Goal: Task Accomplishment & Management: Manage account settings

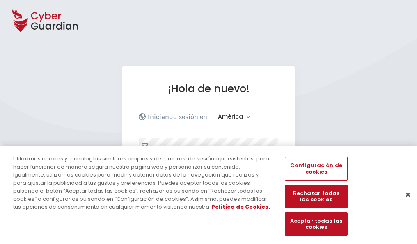
select select "América"
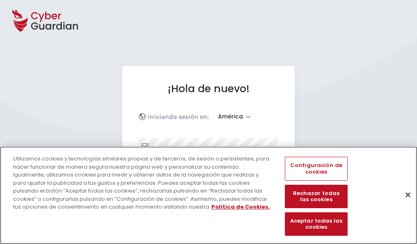
scroll to position [107, 0]
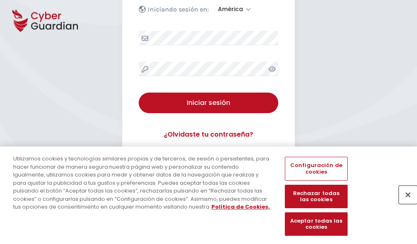
click at [404, 203] on button "Cerrar" at bounding box center [408, 194] width 18 height 18
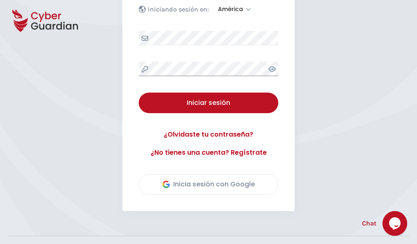
scroll to position [187, 0]
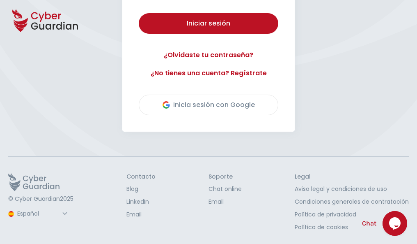
click at [139, 13] on button "Iniciar sesión" at bounding box center [209, 23] width 140 height 21
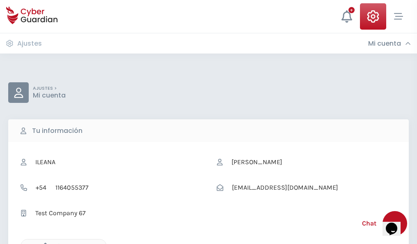
click at [43, 243] on icon "button" at bounding box center [43, 245] width 7 height 7
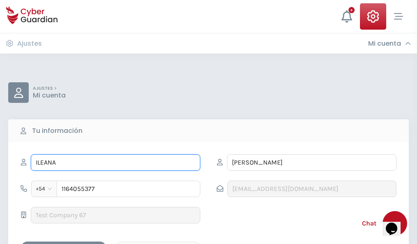
click at [115, 162] on input "ILEANA" at bounding box center [116, 162] width 170 height 16
type input "I"
type input "Rico"
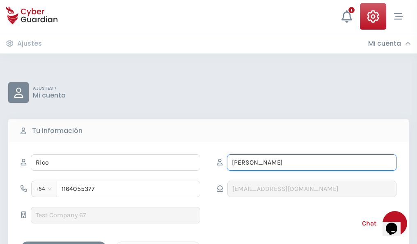
click at [312, 162] on input "CORREA" at bounding box center [312, 162] width 170 height 16
type input "C"
type input "Bejarano"
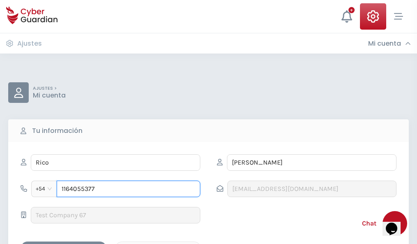
click at [129, 189] on input "1164055377" at bounding box center [129, 188] width 144 height 16
type input "1"
type input "4872491324"
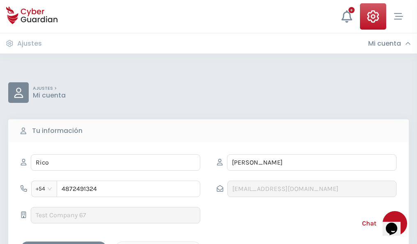
click at [158, 243] on div "Cancelar" at bounding box center [158, 248] width 73 height 10
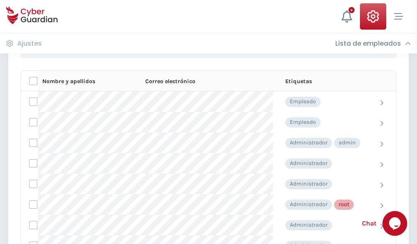
scroll to position [413, 0]
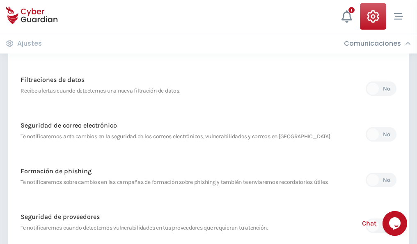
scroll to position [433, 0]
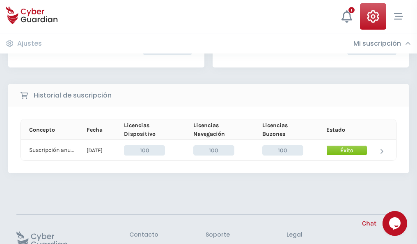
scroll to position [208, 0]
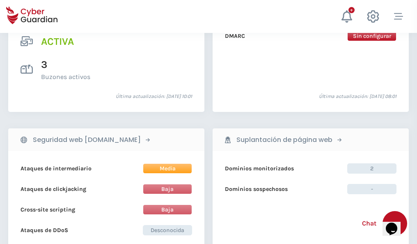
scroll to position [835, 0]
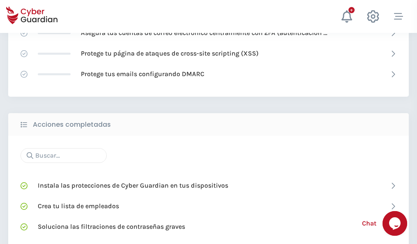
scroll to position [547, 0]
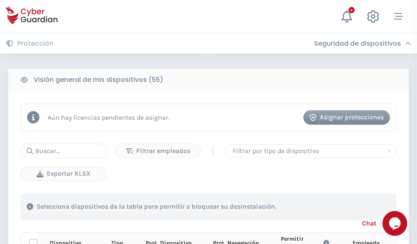
scroll to position [726, 0]
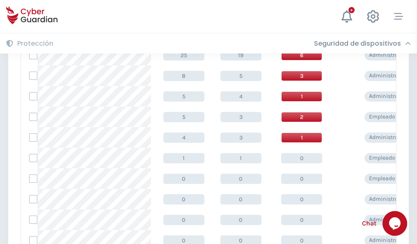
scroll to position [414, 0]
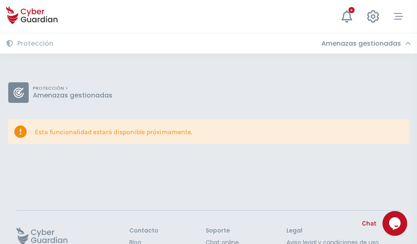
scroll to position [53, 0]
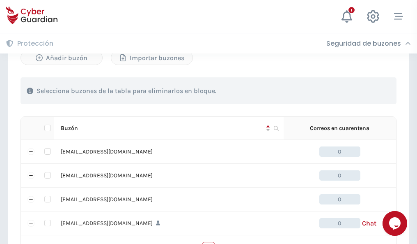
scroll to position [405, 0]
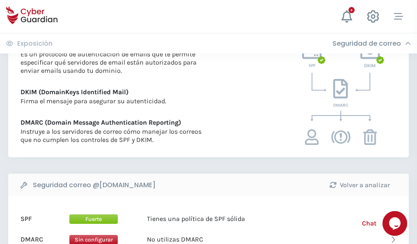
scroll to position [443, 0]
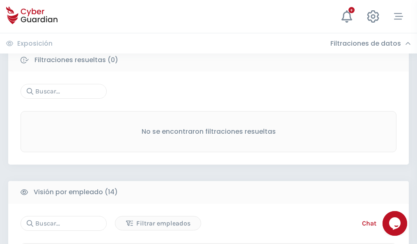
scroll to position [742, 0]
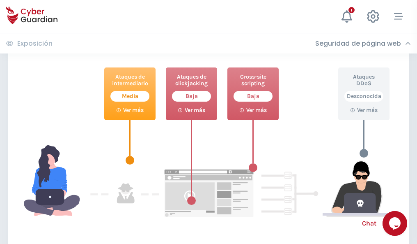
scroll to position [447, 0]
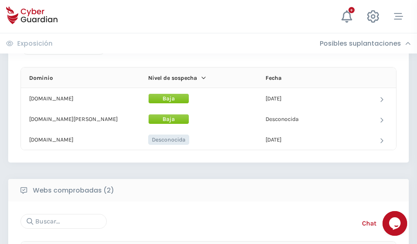
scroll to position [493, 0]
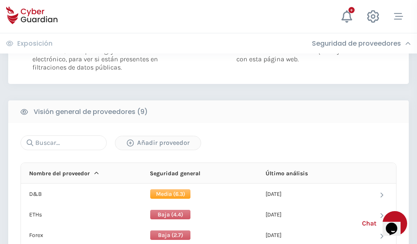
scroll to position [591, 0]
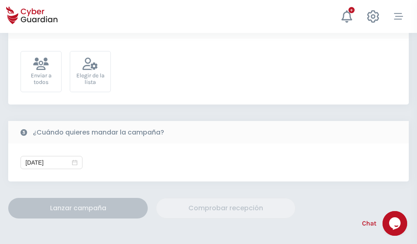
scroll to position [301, 0]
